Goal: Transaction & Acquisition: Purchase product/service

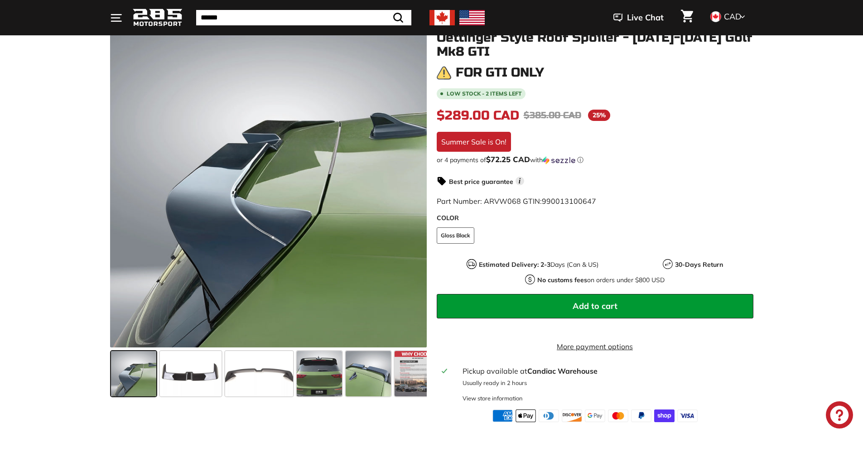
scroll to position [125, 0]
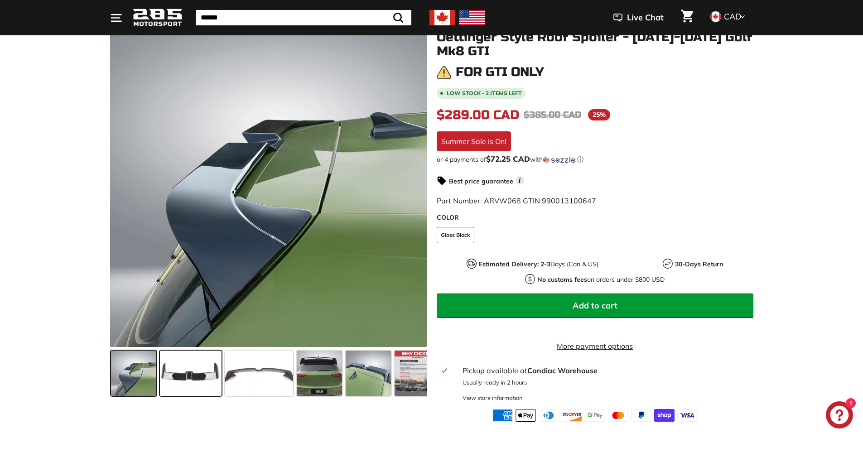
drag, startPoint x: 198, startPoint y: 382, endPoint x: 220, endPoint y: 379, distance: 22.4
click at [198, 382] on span at bounding box center [191, 373] width 62 height 45
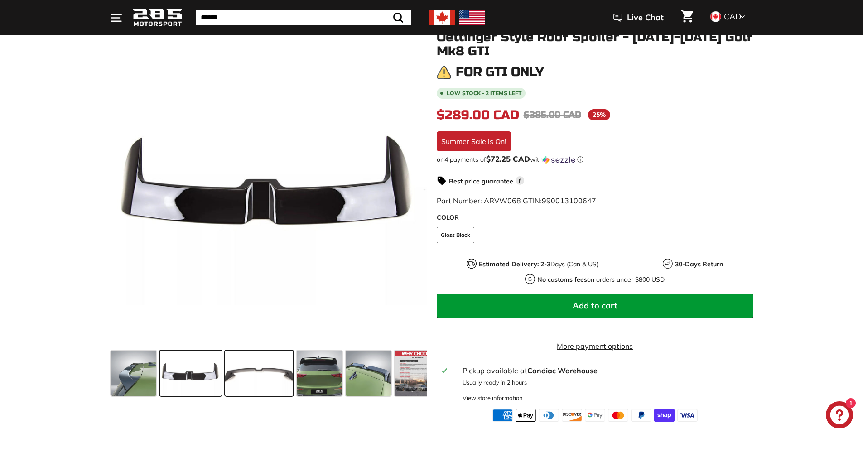
drag, startPoint x: 251, startPoint y: 378, endPoint x: 261, endPoint y: 377, distance: 11.0
click at [251, 378] on span at bounding box center [259, 373] width 68 height 45
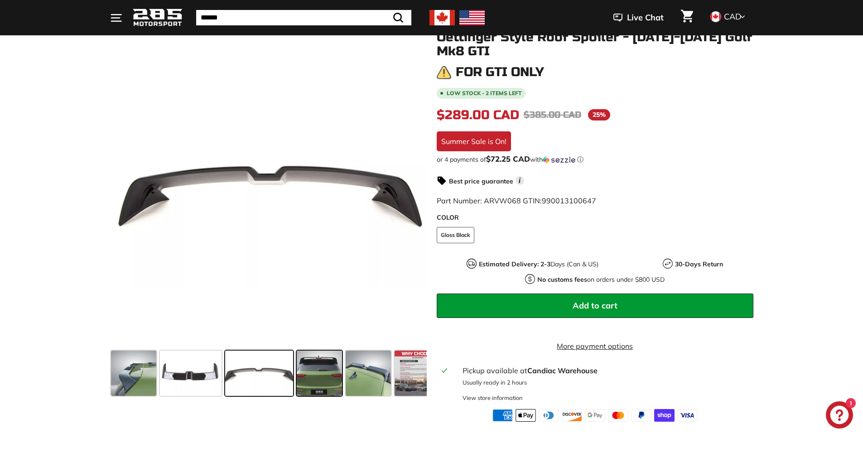
click at [320, 377] on span at bounding box center [319, 373] width 45 height 45
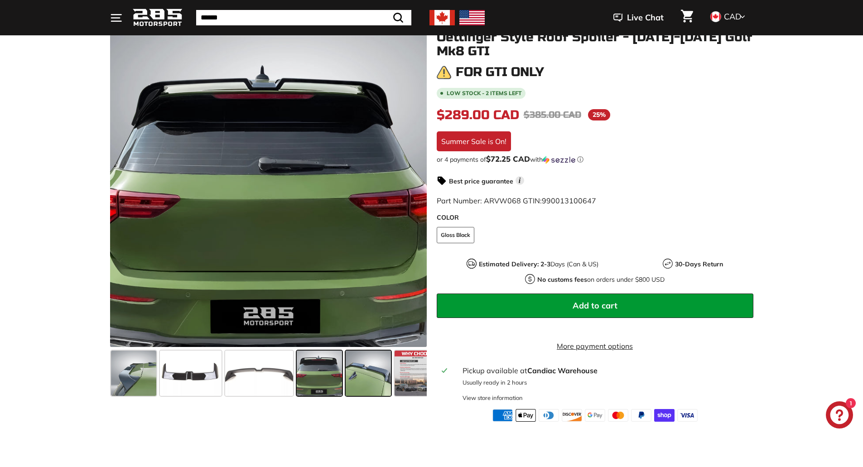
drag, startPoint x: 366, startPoint y: 377, endPoint x: 373, endPoint y: 377, distance: 7.3
click at [367, 377] on span at bounding box center [368, 373] width 45 height 45
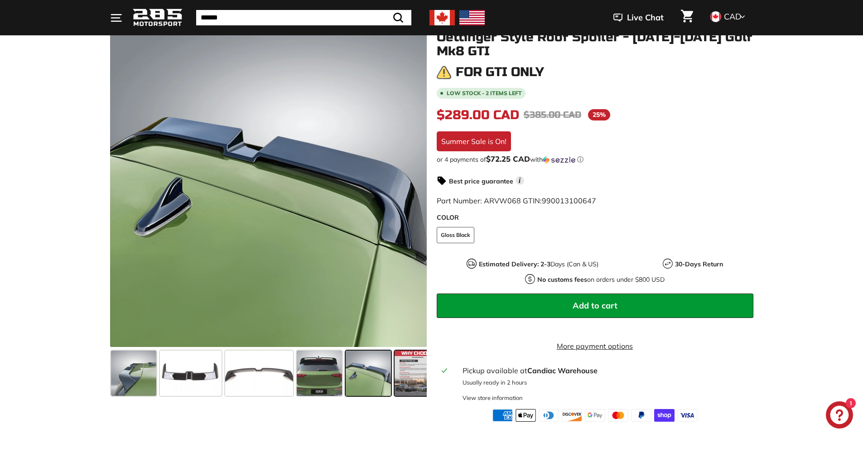
click at [407, 377] on span at bounding box center [417, 373] width 45 height 45
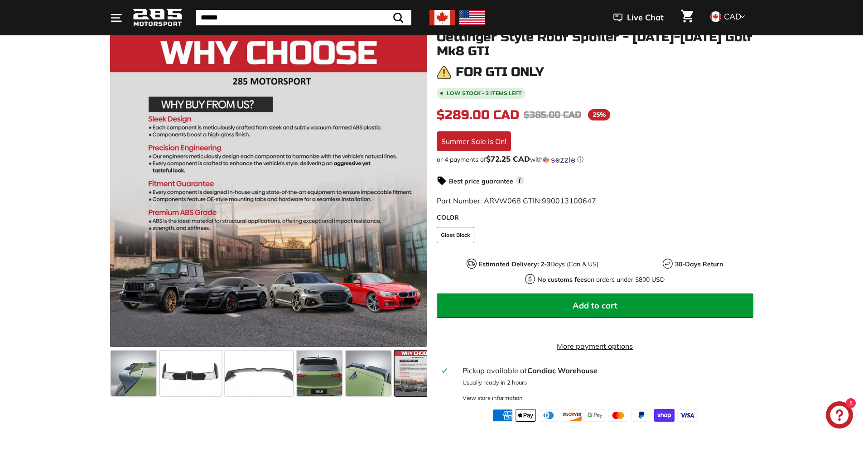
scroll to position [0, 15]
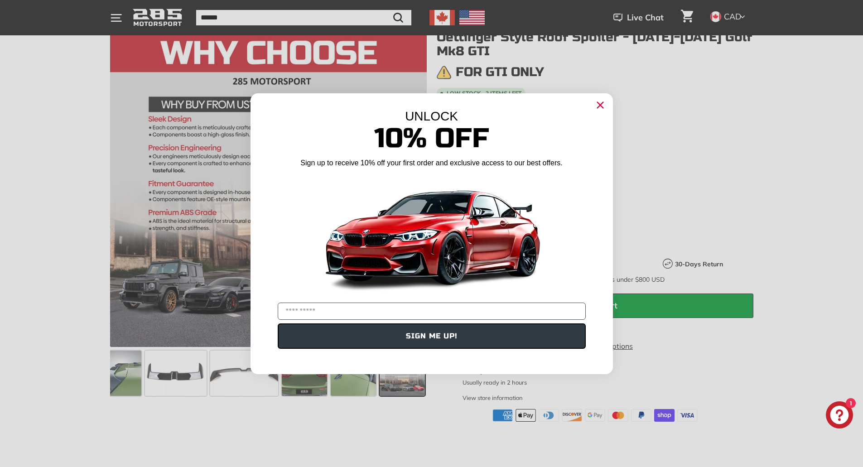
click at [600, 105] on icon "Close dialog" at bounding box center [600, 105] width 6 height 6
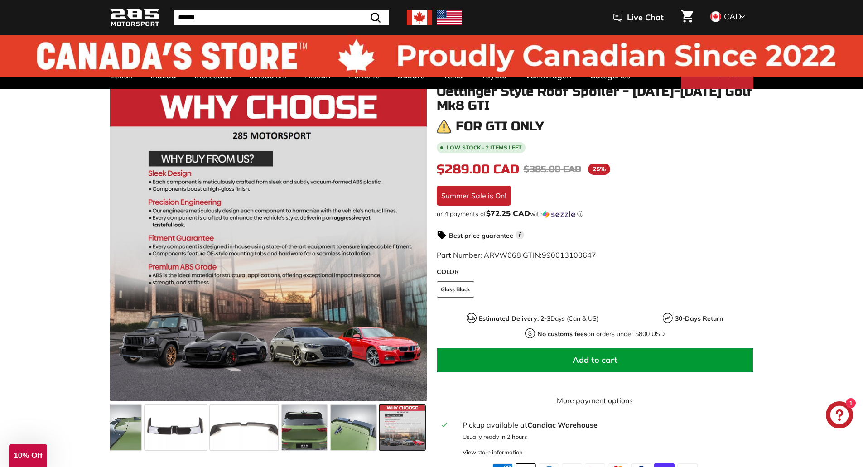
scroll to position [0, 0]
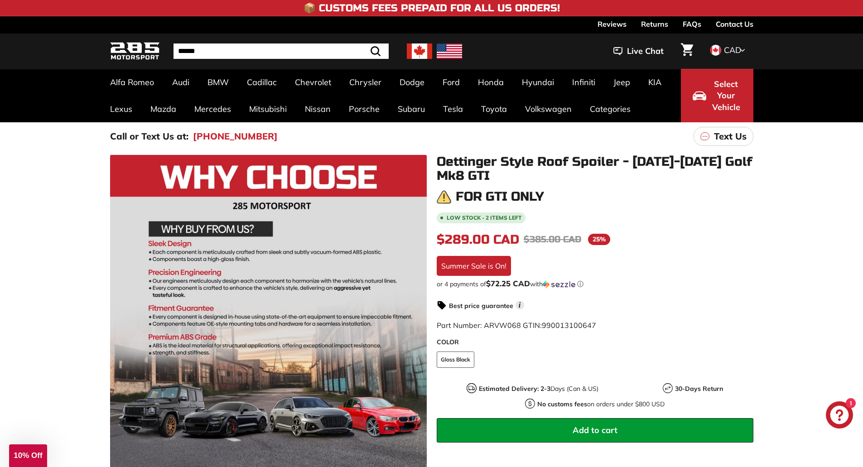
click at [129, 51] on img at bounding box center [135, 51] width 50 height 21
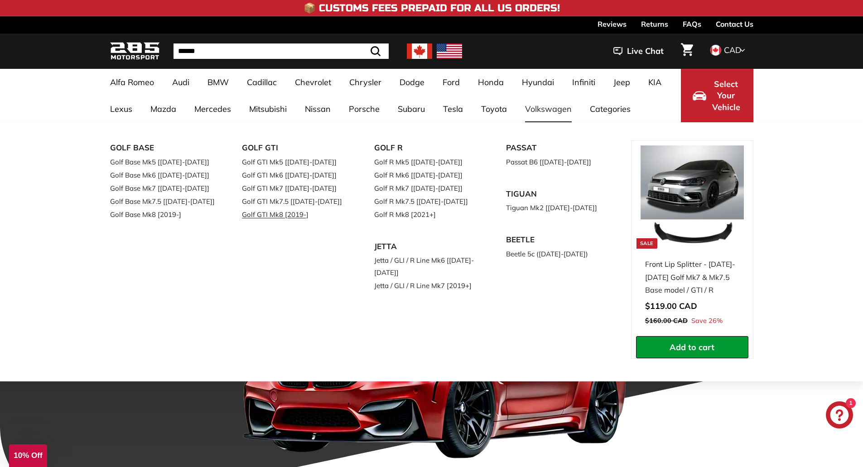
click at [278, 214] on link "Golf GTI Mk8 [2019-]" at bounding box center [295, 214] width 107 height 13
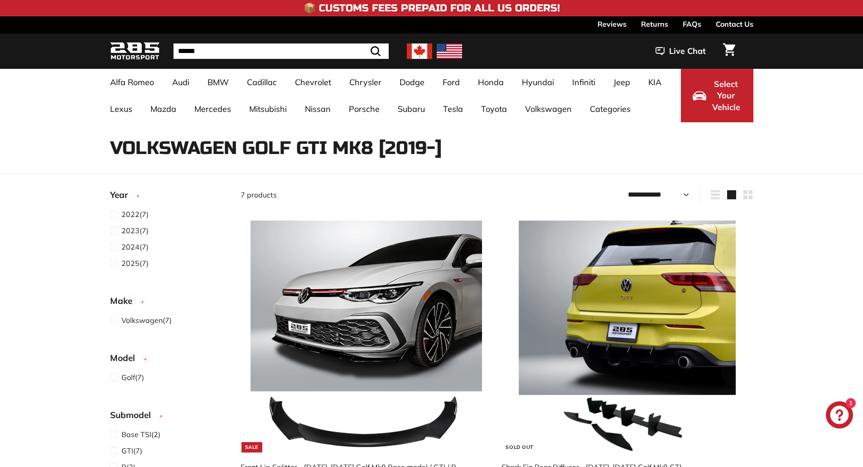
select select "**********"
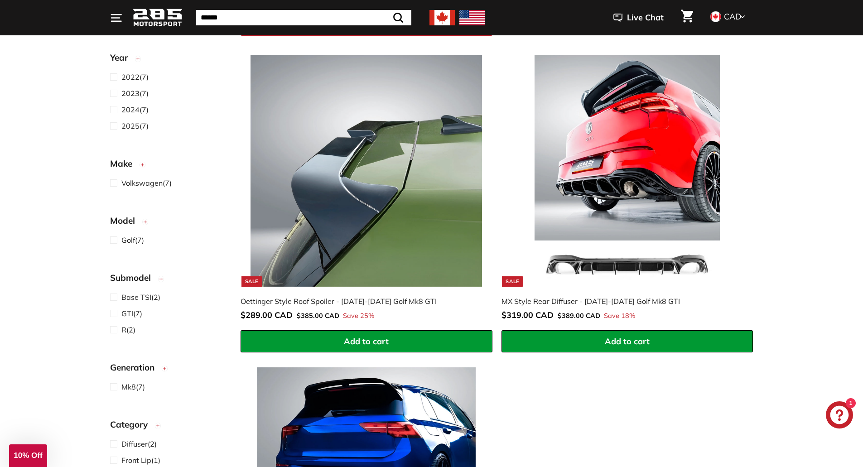
scroll to position [827, 0]
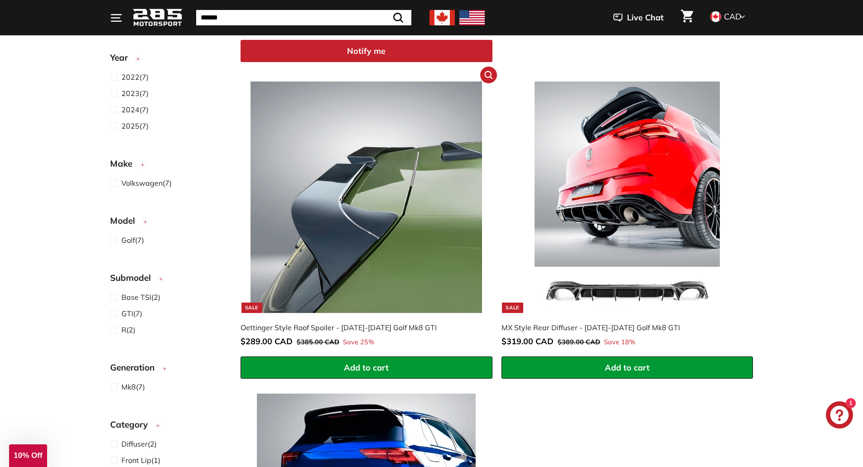
click at [390, 169] on img at bounding box center [367, 198] width 232 height 232
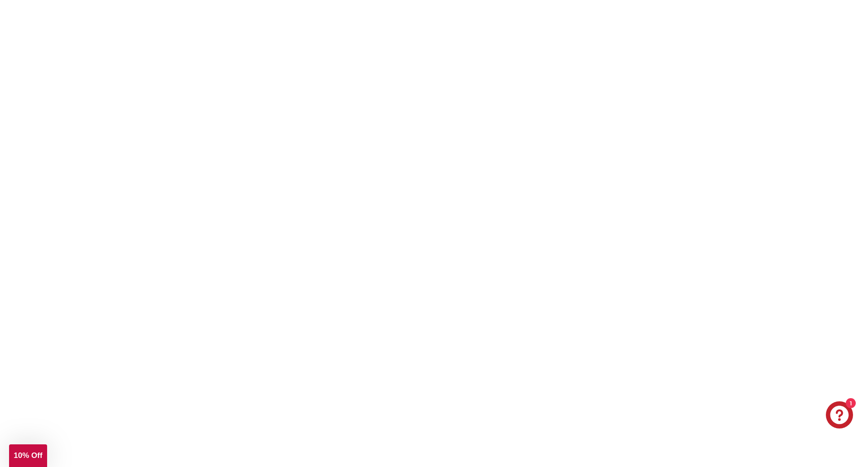
scroll to position [1156, 0]
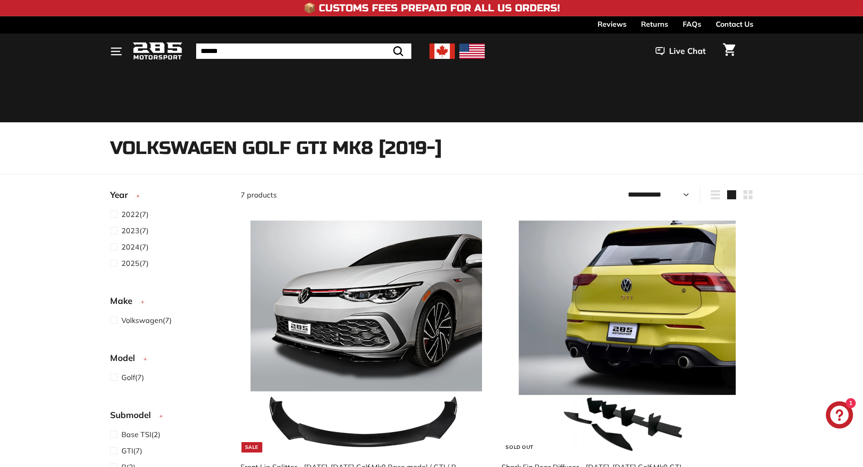
select select "**********"
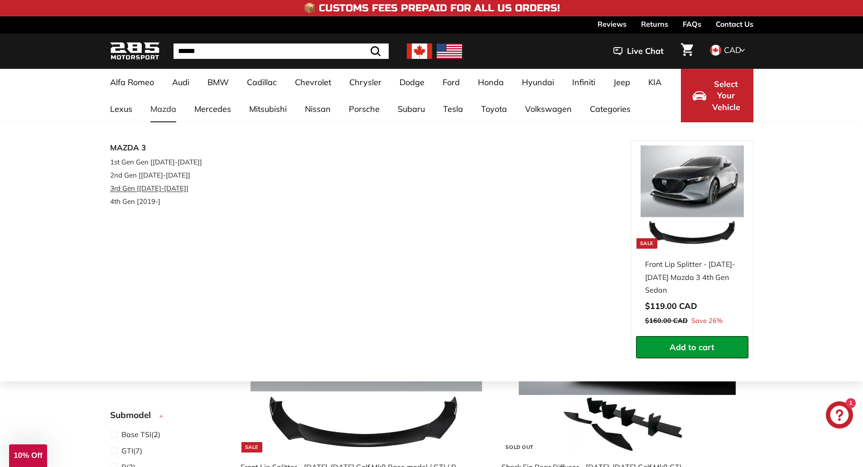
click at [164, 185] on link "3rd Gen [[DATE]-[DATE]]" at bounding box center [163, 188] width 107 height 13
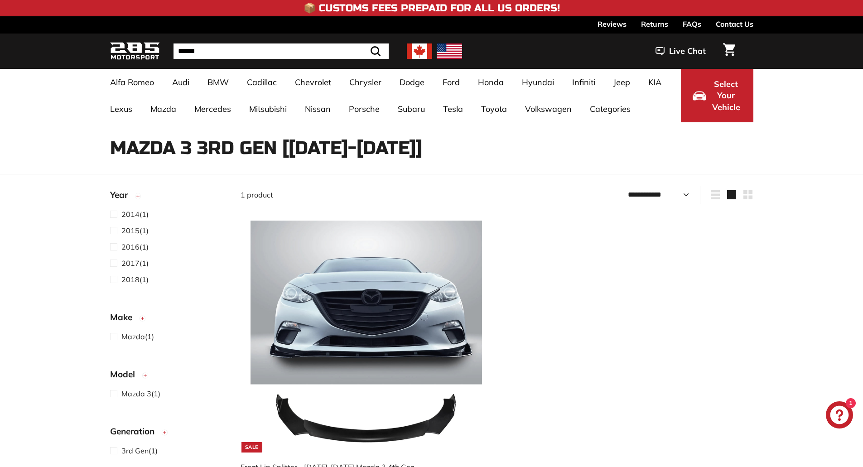
select select "**********"
